Goal: Ask a question

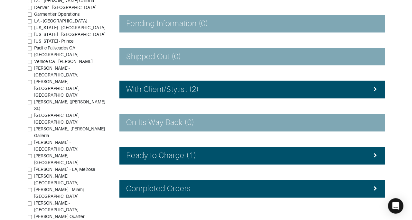
scroll to position [129, 0]
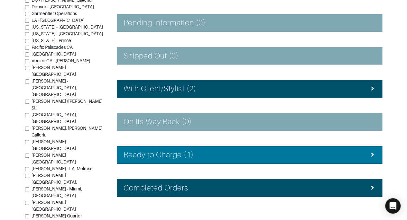
click at [358, 151] on div "Ready to Charge (1)" at bounding box center [250, 155] width 252 height 9
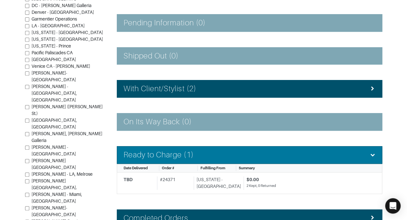
click at [358, 151] on div "Ready to Charge (1)" at bounding box center [250, 155] width 252 height 9
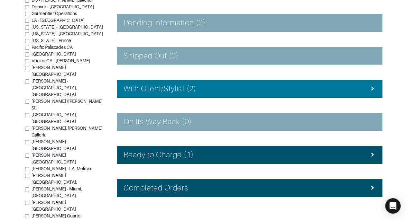
click at [367, 81] on li "With Client/Stylist (2)" at bounding box center [249, 89] width 265 height 18
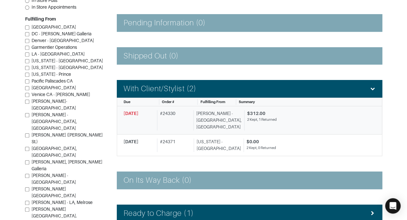
click at [309, 115] on div "$312.00" at bounding box center [309, 113] width 124 height 7
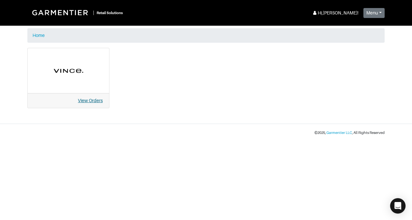
click at [89, 102] on link "View Orders" at bounding box center [90, 100] width 25 height 5
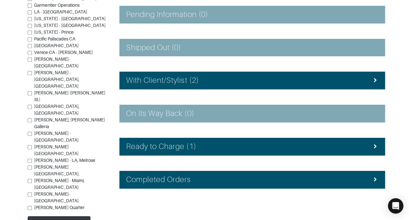
scroll to position [141, 0]
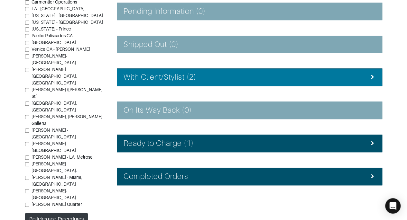
click at [370, 76] on icon at bounding box center [373, 77] width 6 height 5
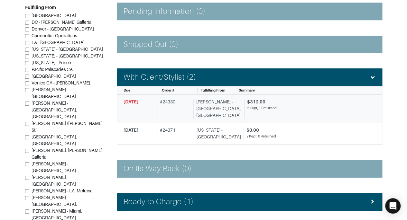
click at [317, 96] on link "08/16/2025 # 24330 Vince - Chicago, Oak Street $312.00 2 Kept, 1 Returned" at bounding box center [249, 109] width 265 height 28
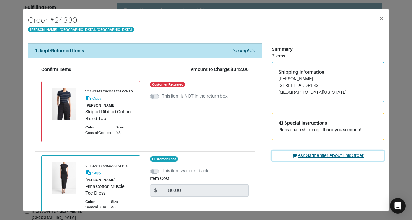
click at [333, 154] on button "Ask Garmentier About This Order" at bounding box center [328, 156] width 112 height 10
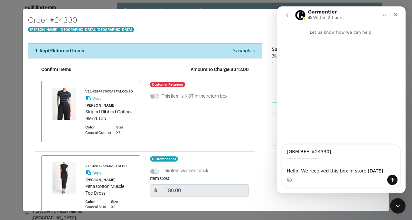
type textarea "[GRM REF. #24330] -------------------- Hello, We received this box in store yes…"
